Goal: Task Accomplishment & Management: Use online tool/utility

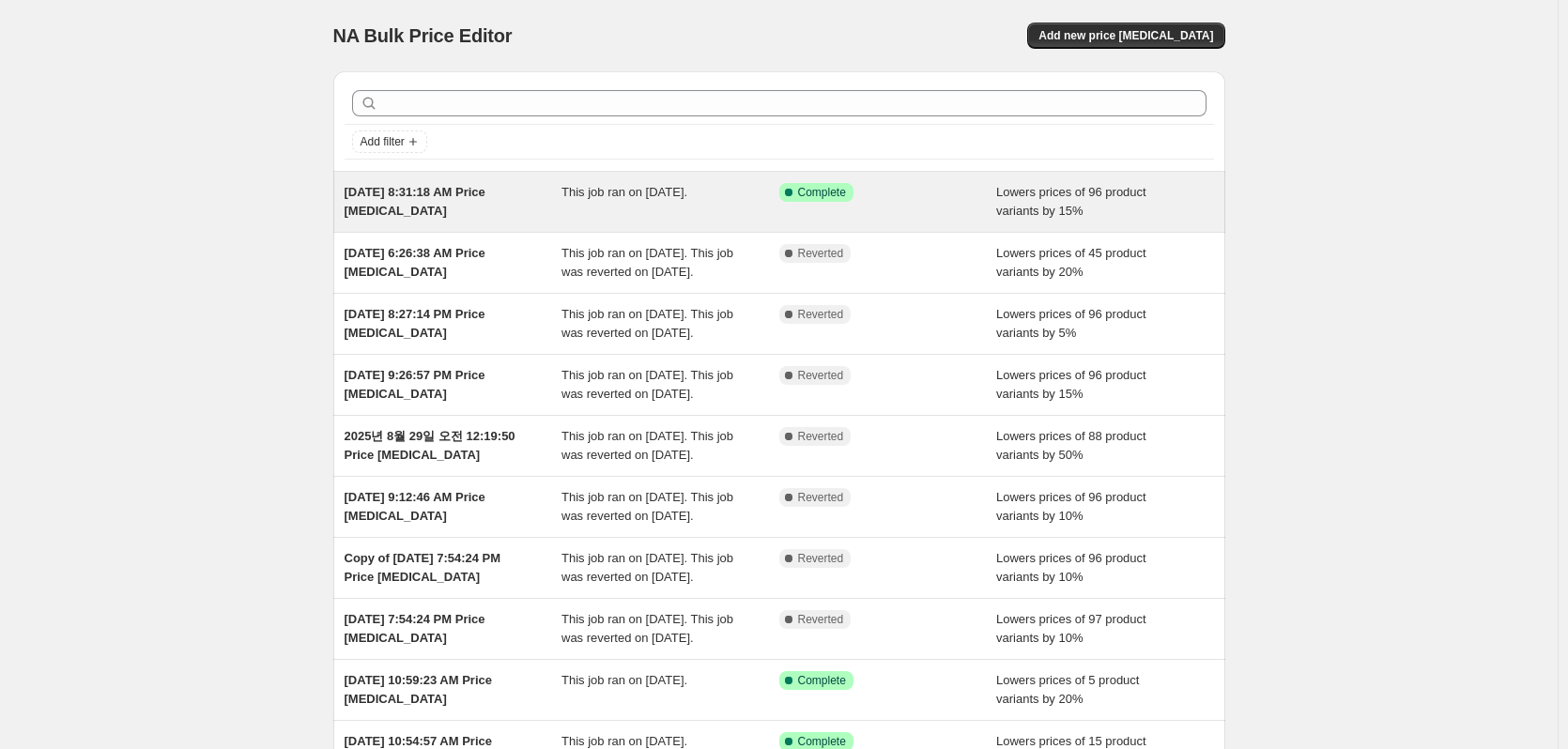
click at [414, 201] on div "Sep 4, 2025 at 8:31:18 AM Price change job" at bounding box center [453, 202] width 218 height 38
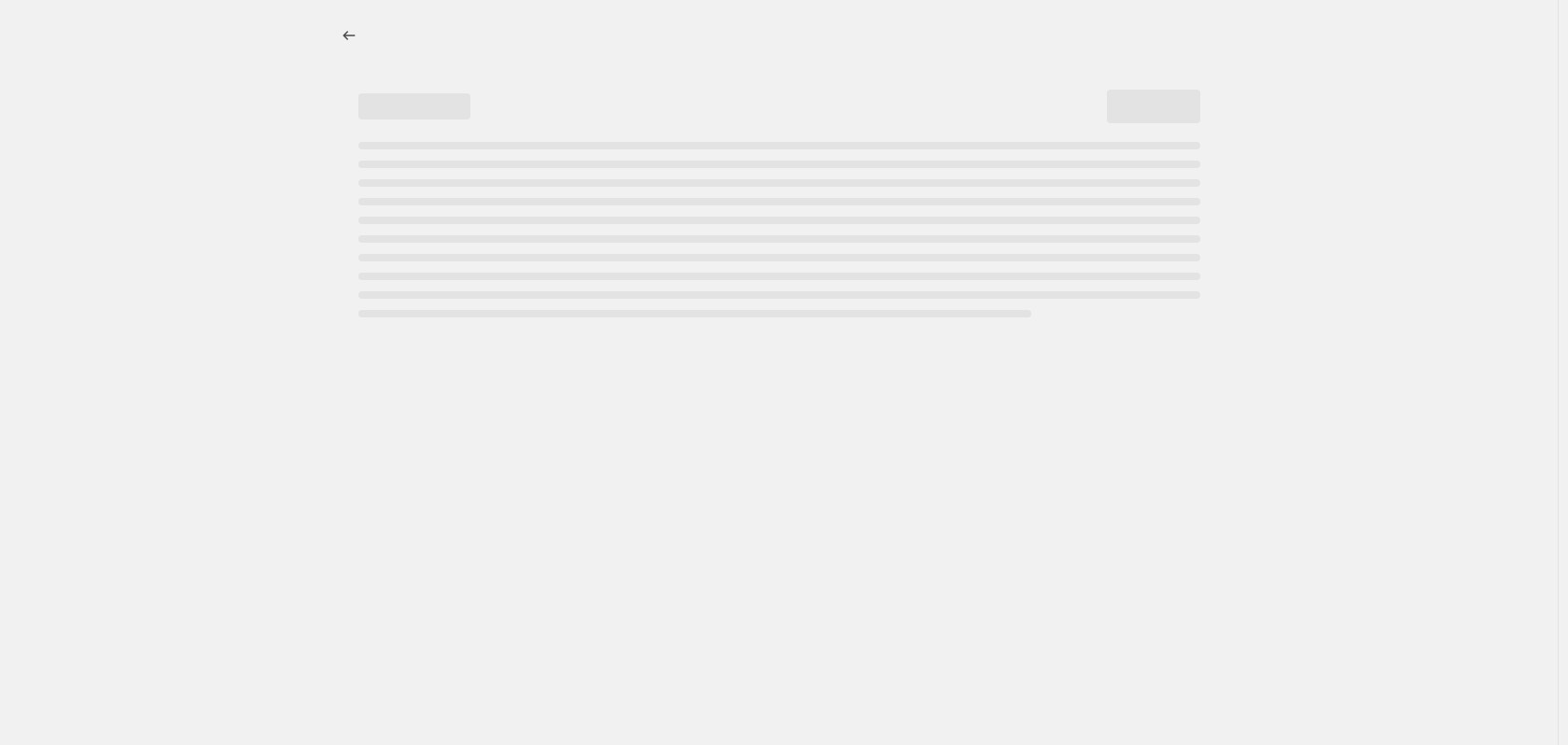
select select "percentage"
select select "collection"
